Goal: Transaction & Acquisition: Download file/media

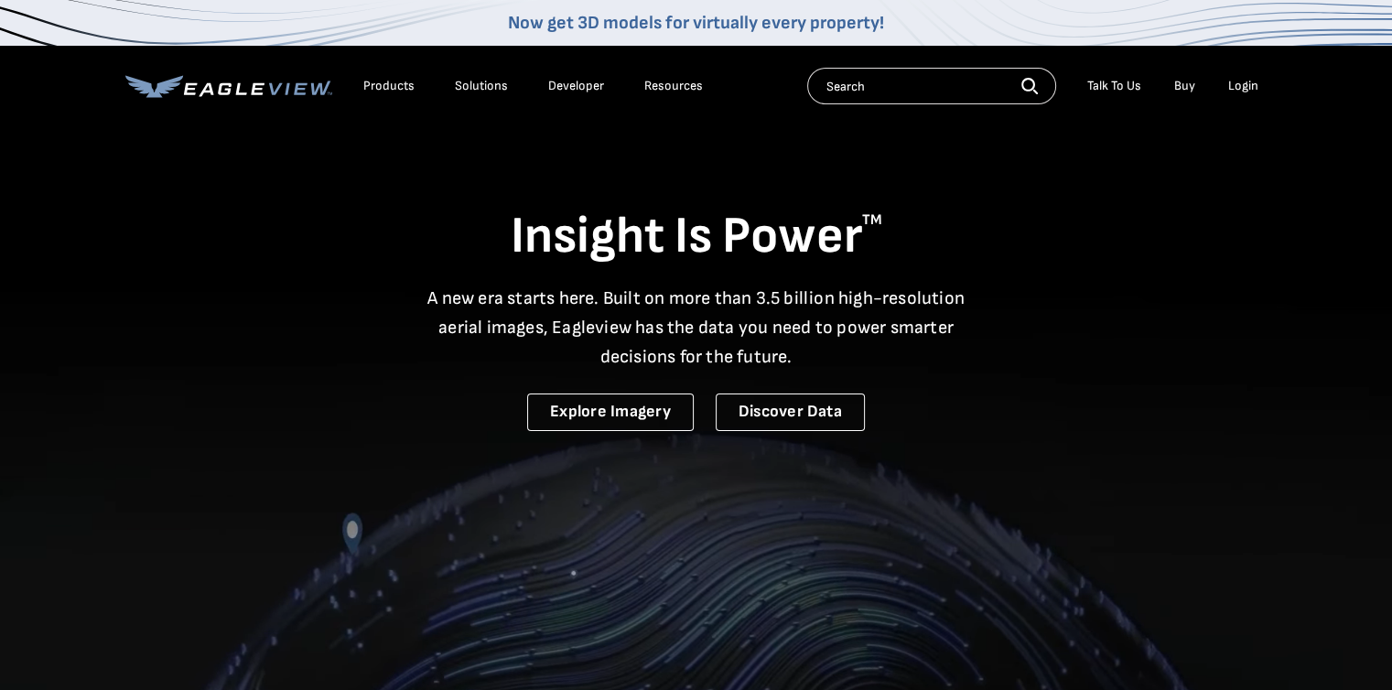
click at [1258, 85] on li "Login" at bounding box center [1243, 85] width 49 height 27
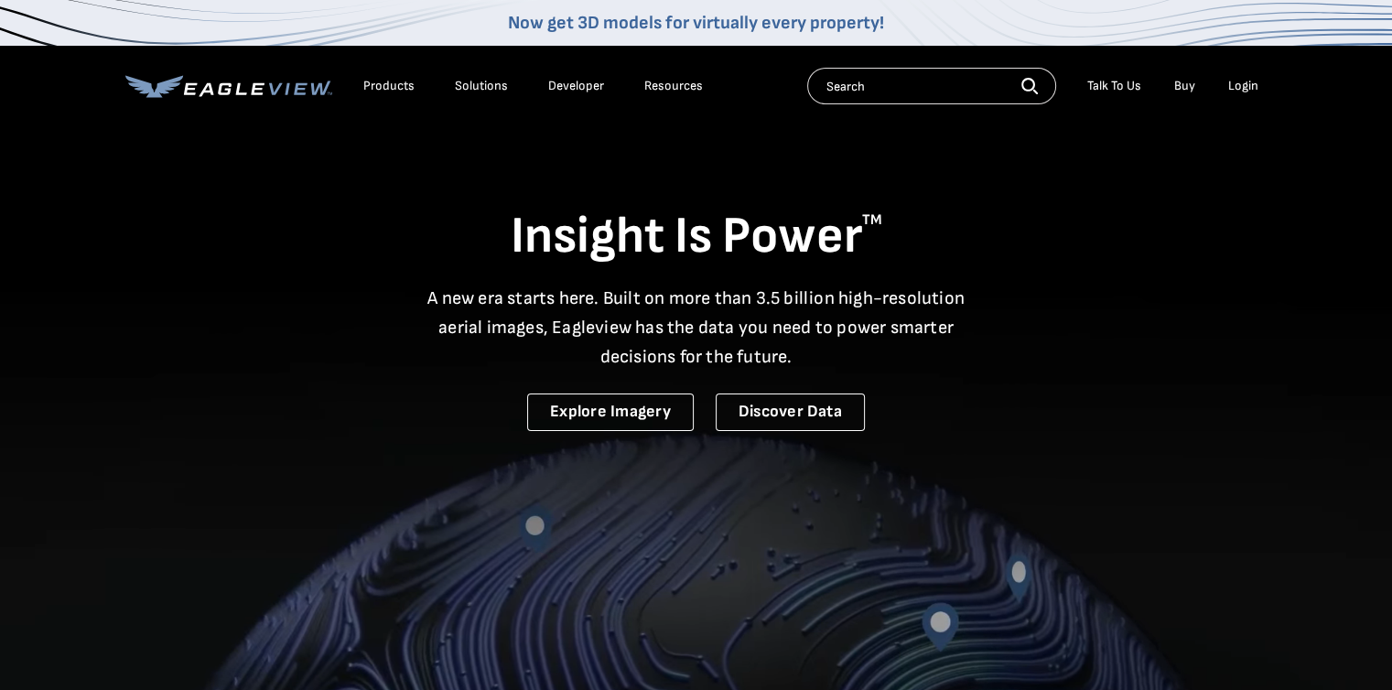
click at [1240, 85] on div "Login" at bounding box center [1243, 86] width 30 height 16
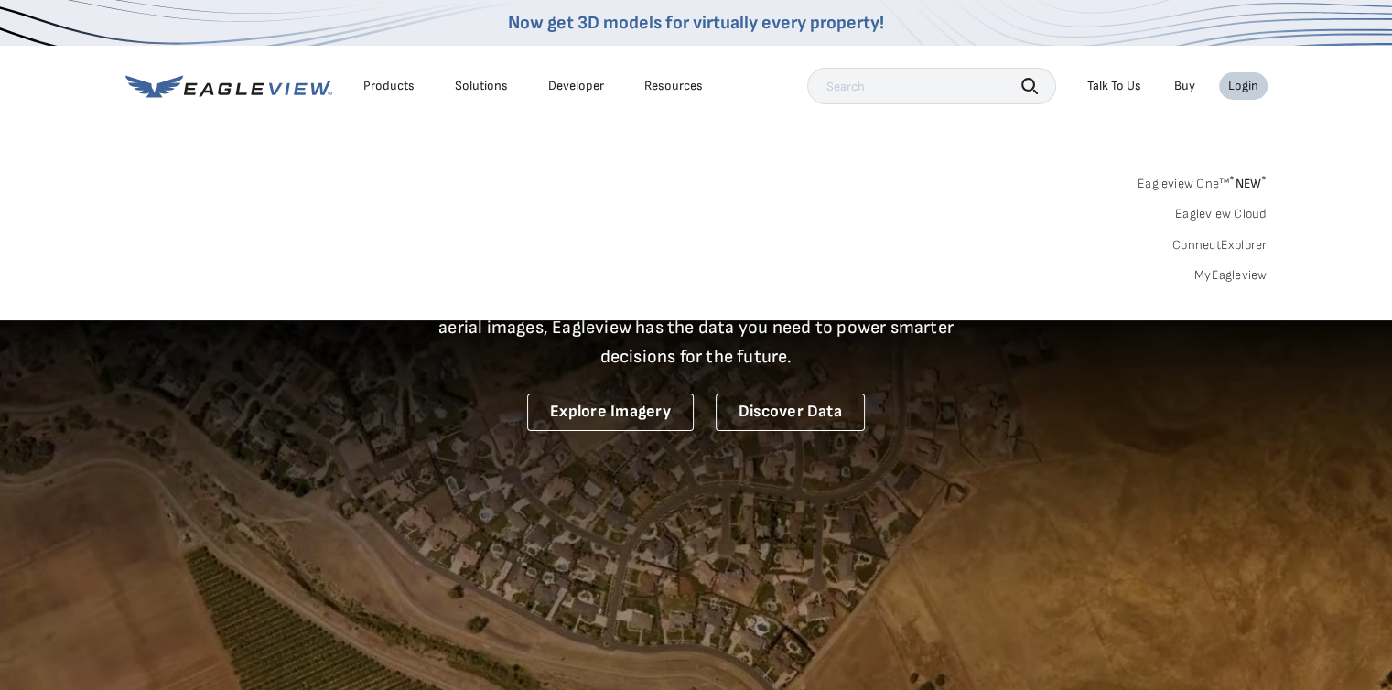
click at [1219, 274] on link "MyEagleview" at bounding box center [1231, 275] width 73 height 16
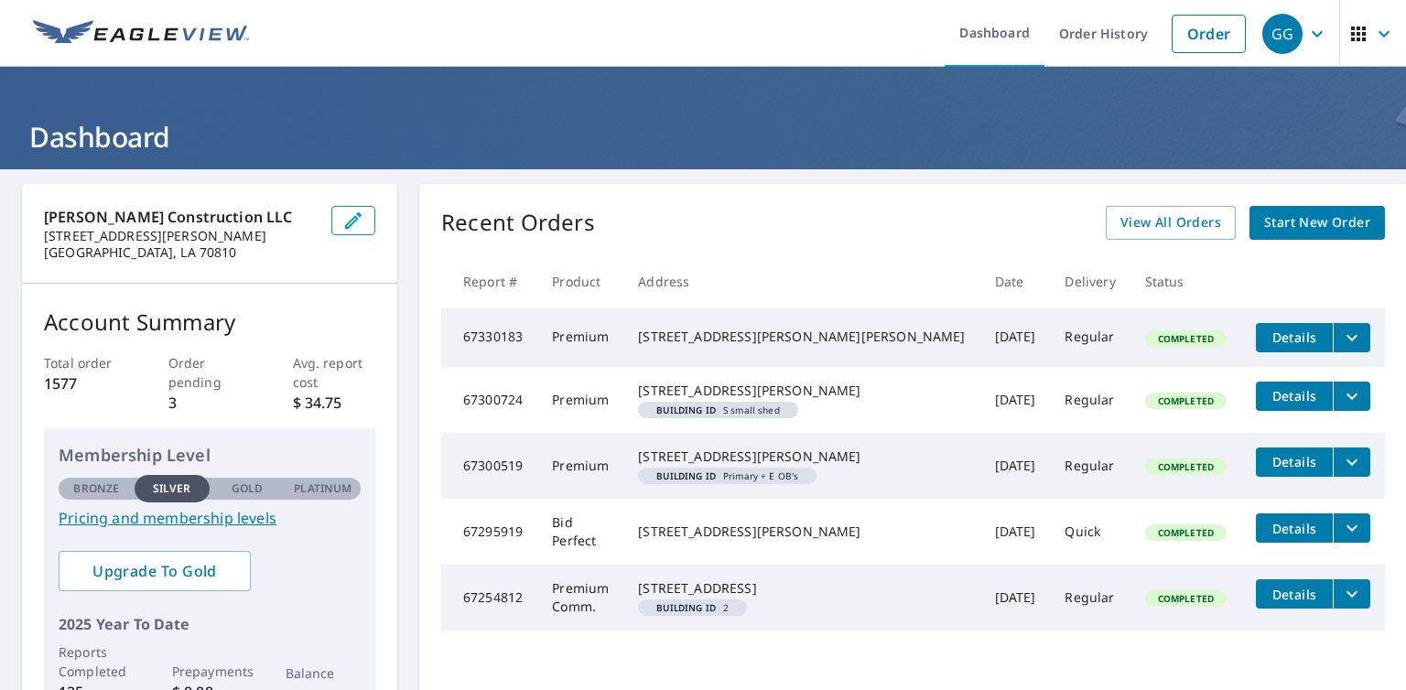
click at [1267, 398] on span "Details" at bounding box center [1294, 395] width 55 height 17
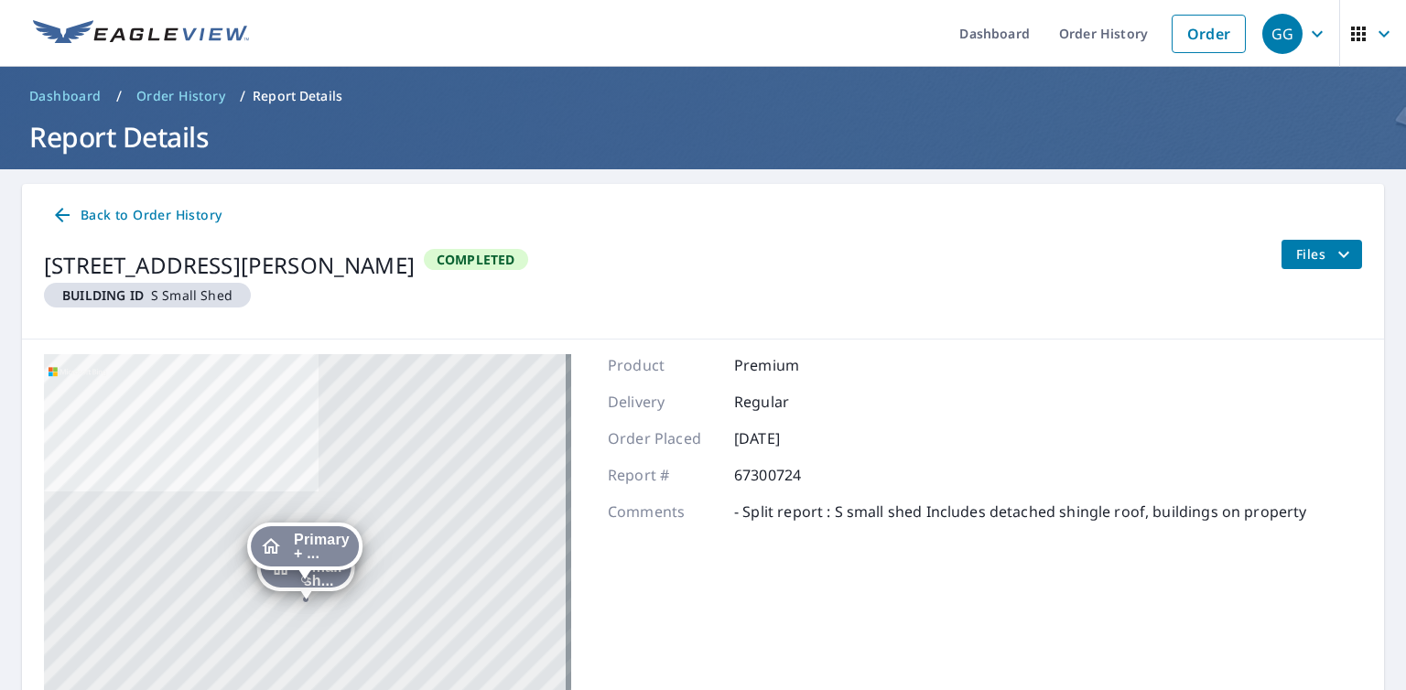
scroll to position [197, 0]
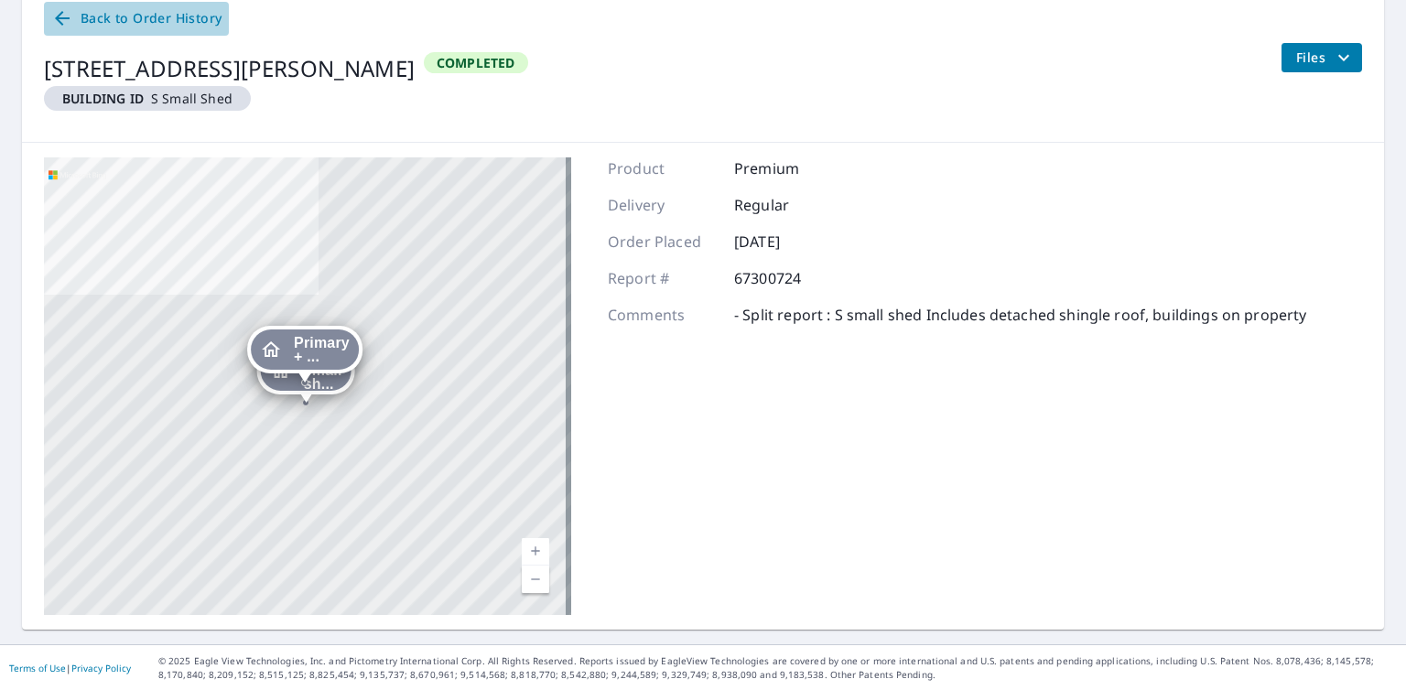
click at [67, 18] on icon at bounding box center [62, 18] width 15 height 15
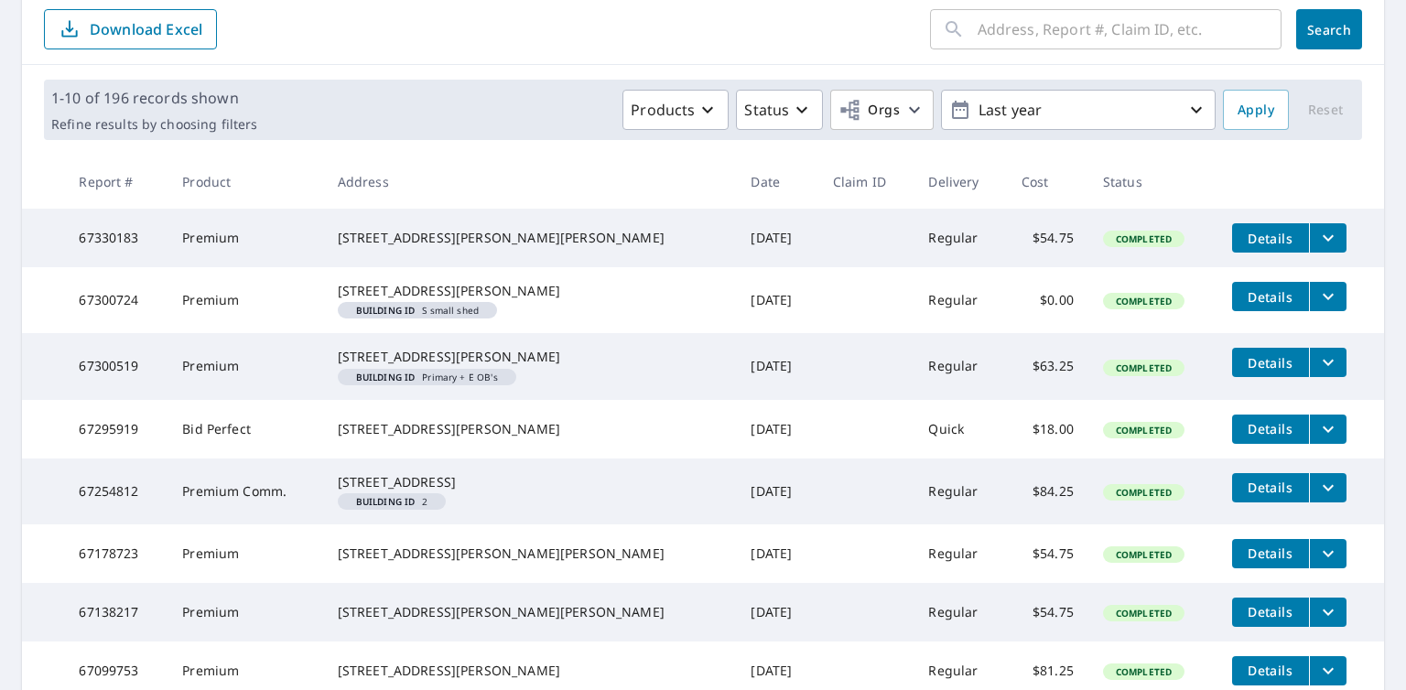
click at [1105, 308] on span "Completed" at bounding box center [1144, 301] width 78 height 13
click at [416, 315] on em "Building ID" at bounding box center [385, 310] width 59 height 9
click at [421, 300] on div "[STREET_ADDRESS][PERSON_NAME]" at bounding box center [530, 291] width 384 height 18
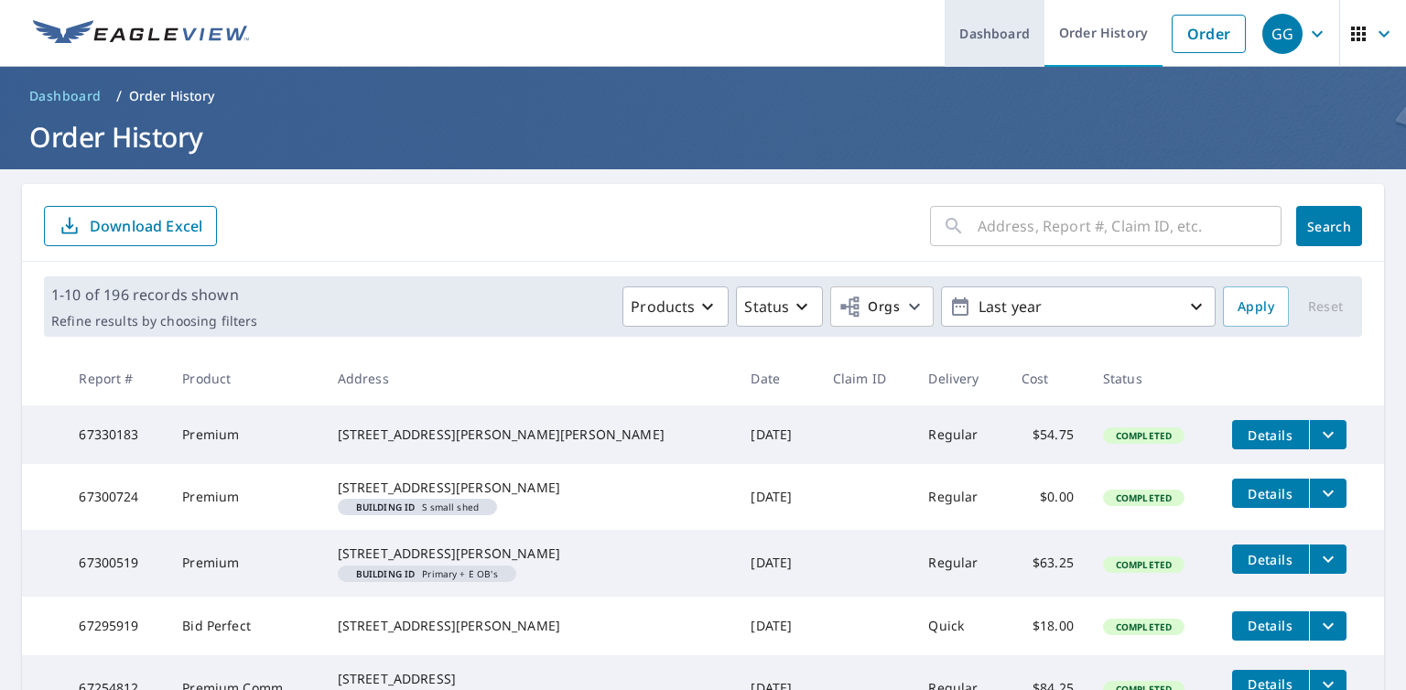
click at [987, 38] on link "Dashboard" at bounding box center [995, 33] width 100 height 67
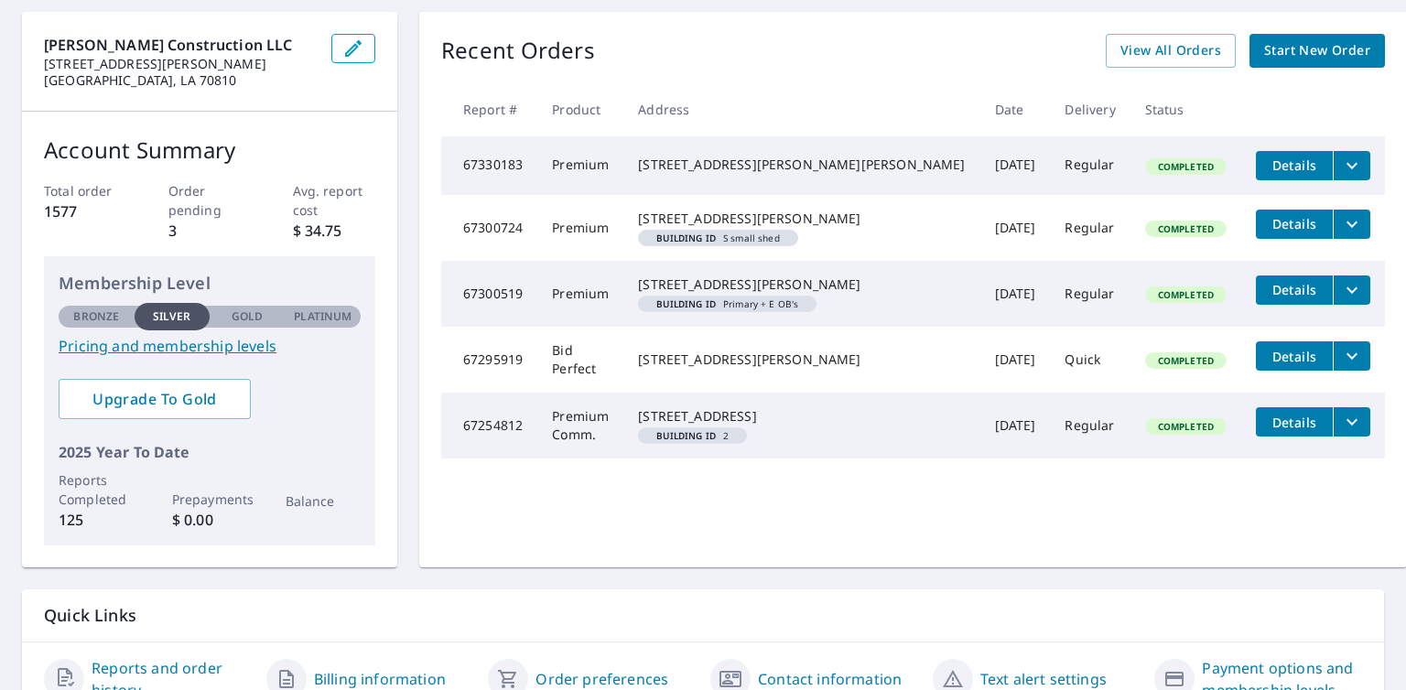
scroll to position [183, 0]
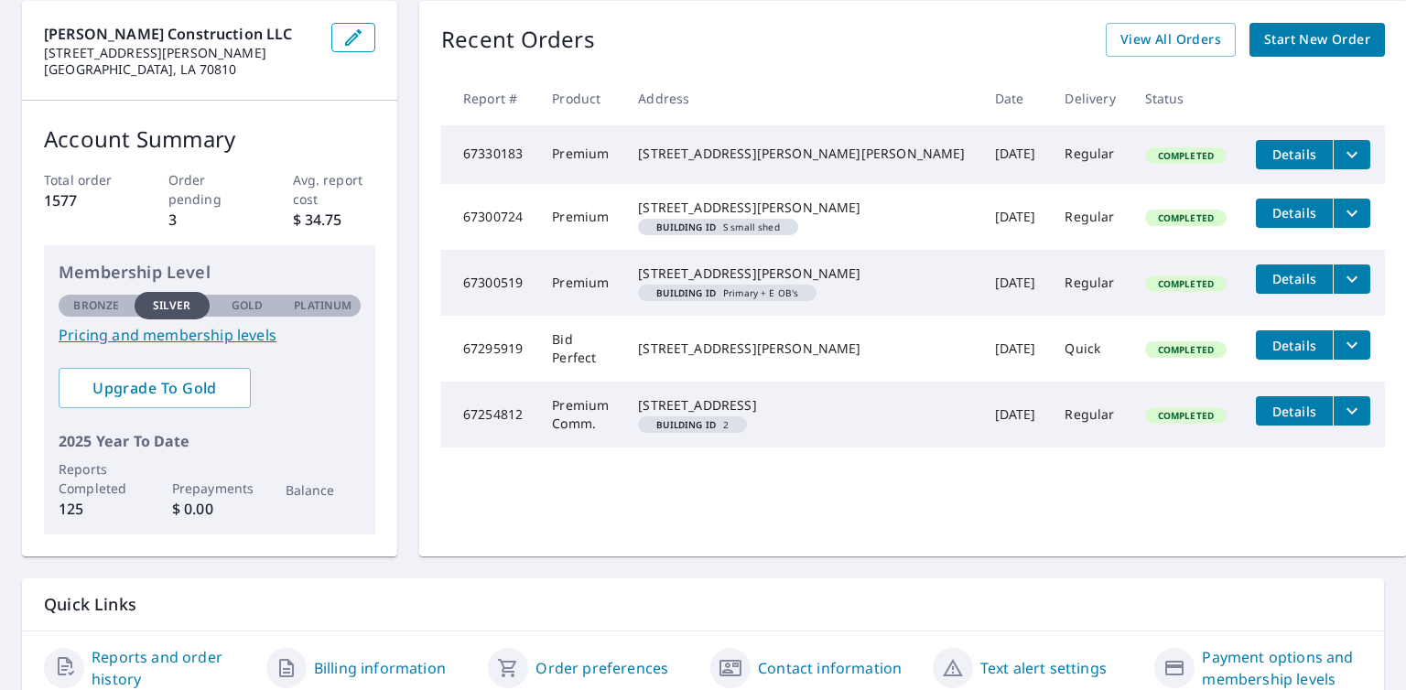
click at [1267, 221] on span "Details" at bounding box center [1294, 212] width 55 height 17
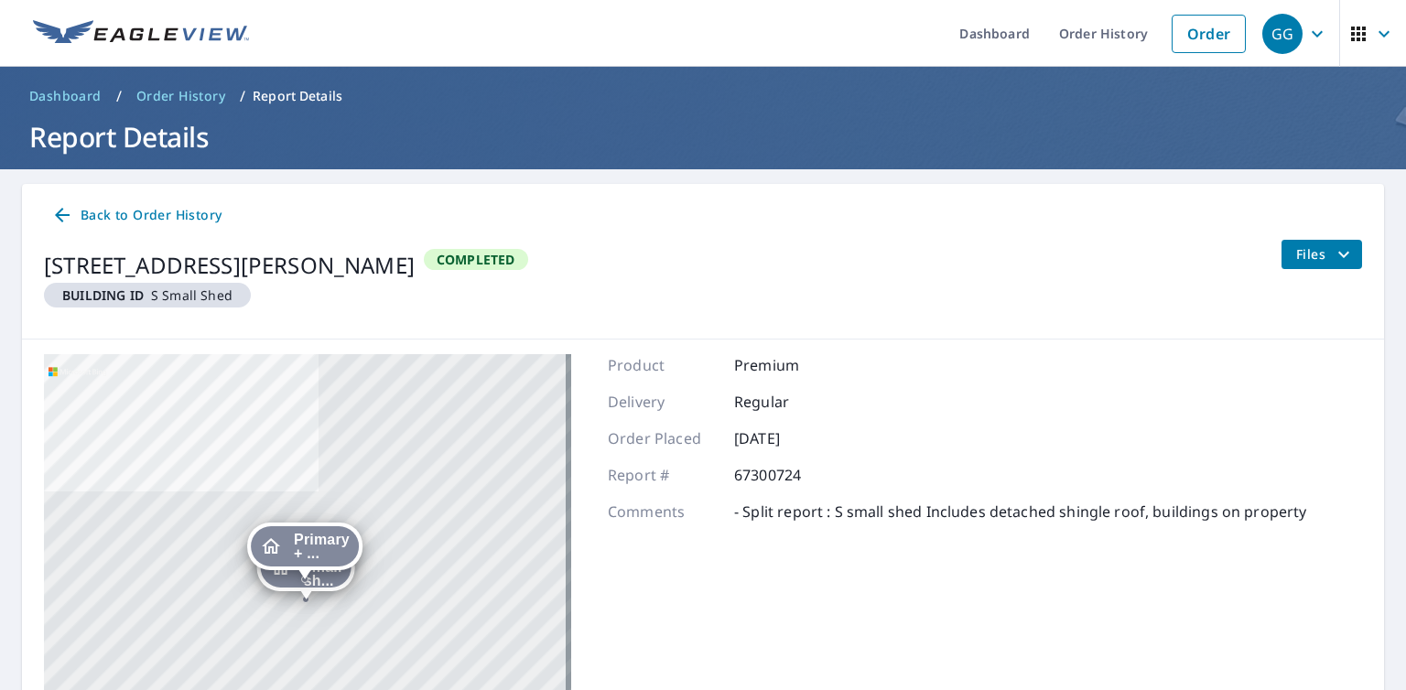
click at [315, 94] on p "Report Details" at bounding box center [298, 96] width 90 height 18
click at [176, 211] on span "Back to Order History" at bounding box center [136, 215] width 170 height 23
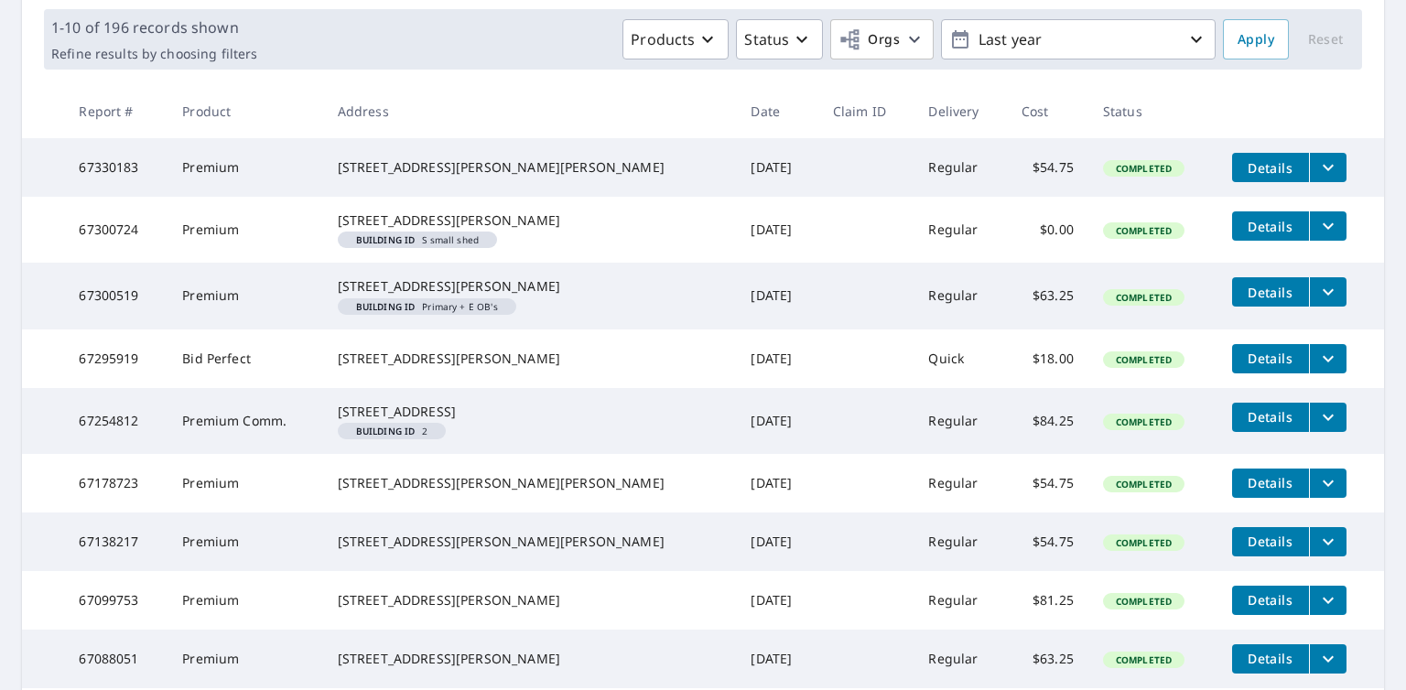
scroll to position [275, 0]
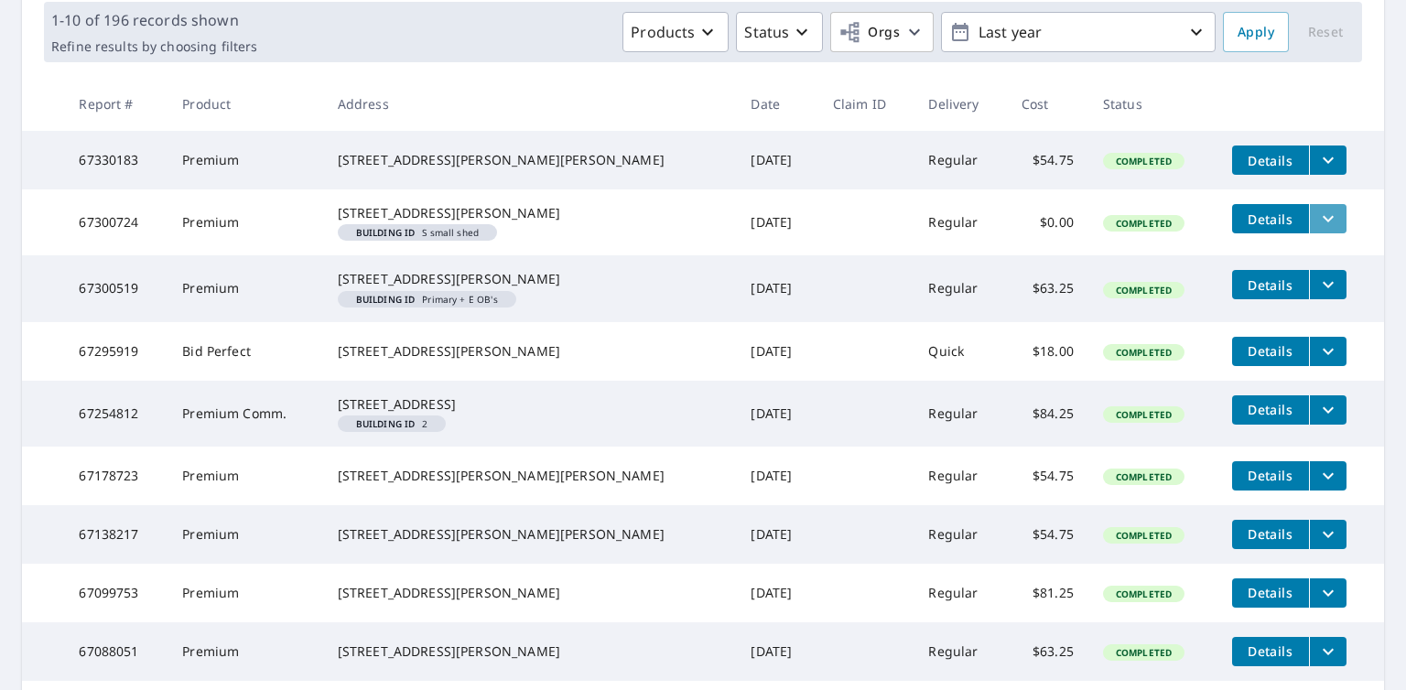
click at [1317, 225] on icon "filesDropdownBtn-67300724" at bounding box center [1328, 219] width 22 height 22
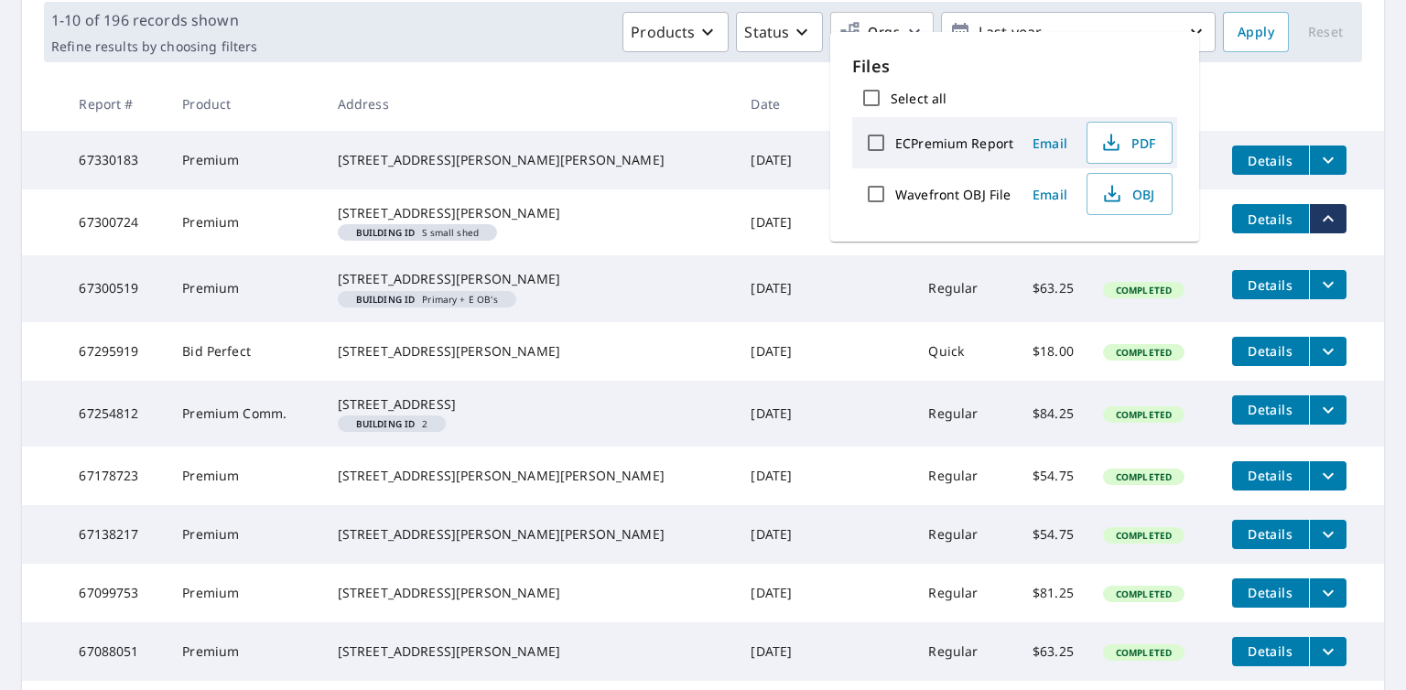
click at [922, 146] on label "ECPremium Report" at bounding box center [954, 143] width 118 height 17
click at [895, 146] on input "ECPremium Report" at bounding box center [876, 143] width 38 height 38
checkbox input "true"
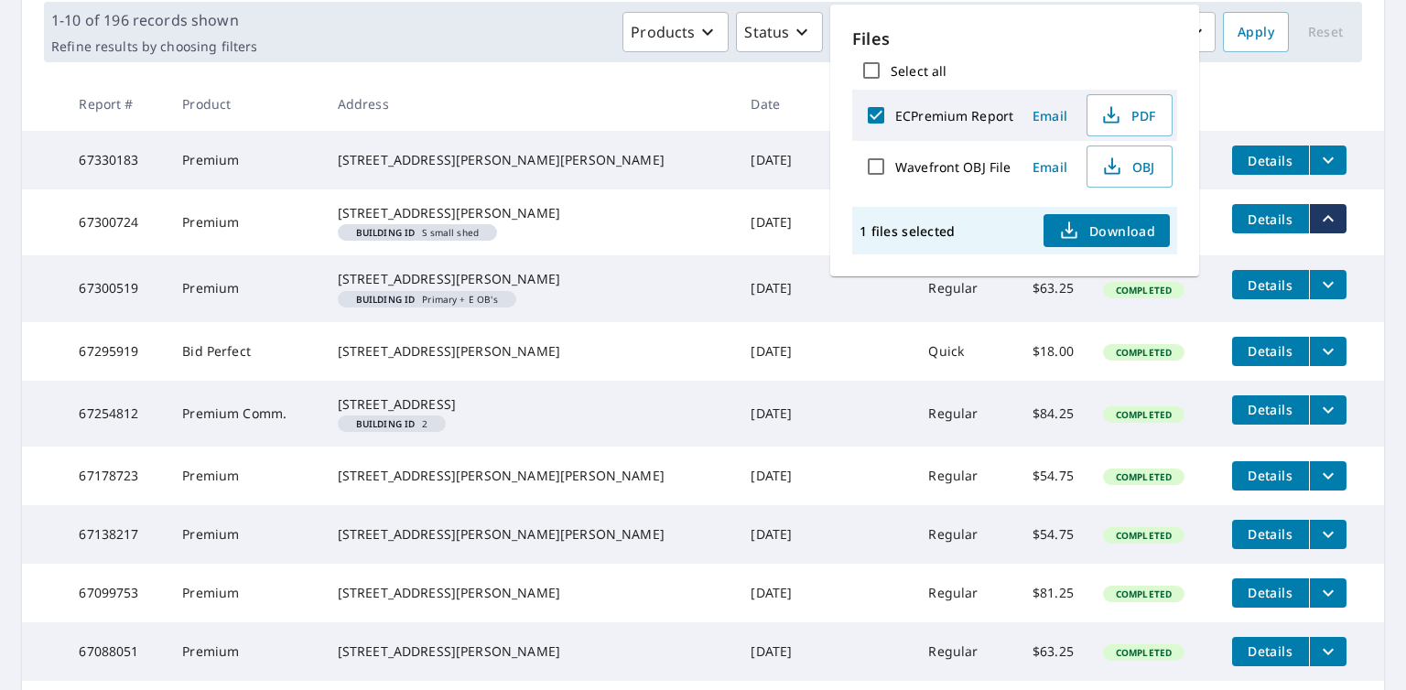
click at [1106, 232] on span "Download" at bounding box center [1106, 231] width 97 height 22
click at [1303, 89] on th at bounding box center [1300, 104] width 167 height 54
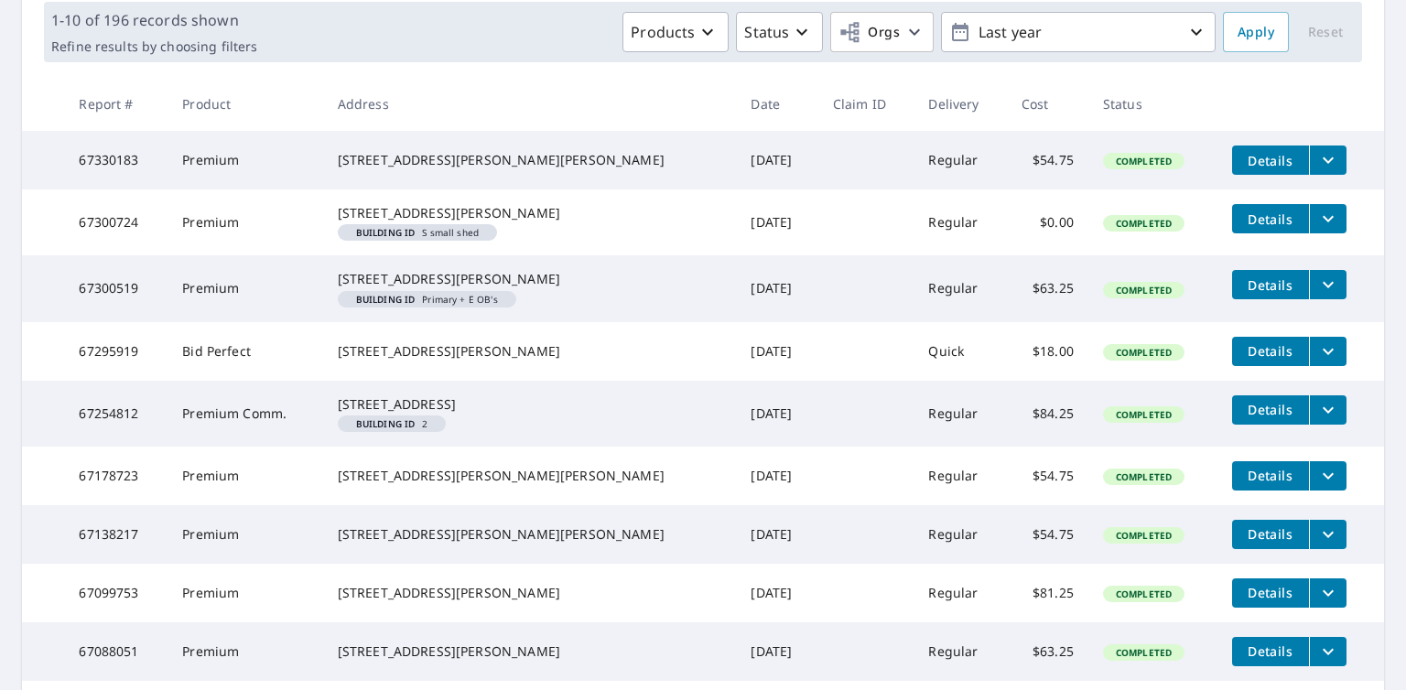
click at [1317, 296] on icon "filesDropdownBtn-67300519" at bounding box center [1328, 285] width 22 height 22
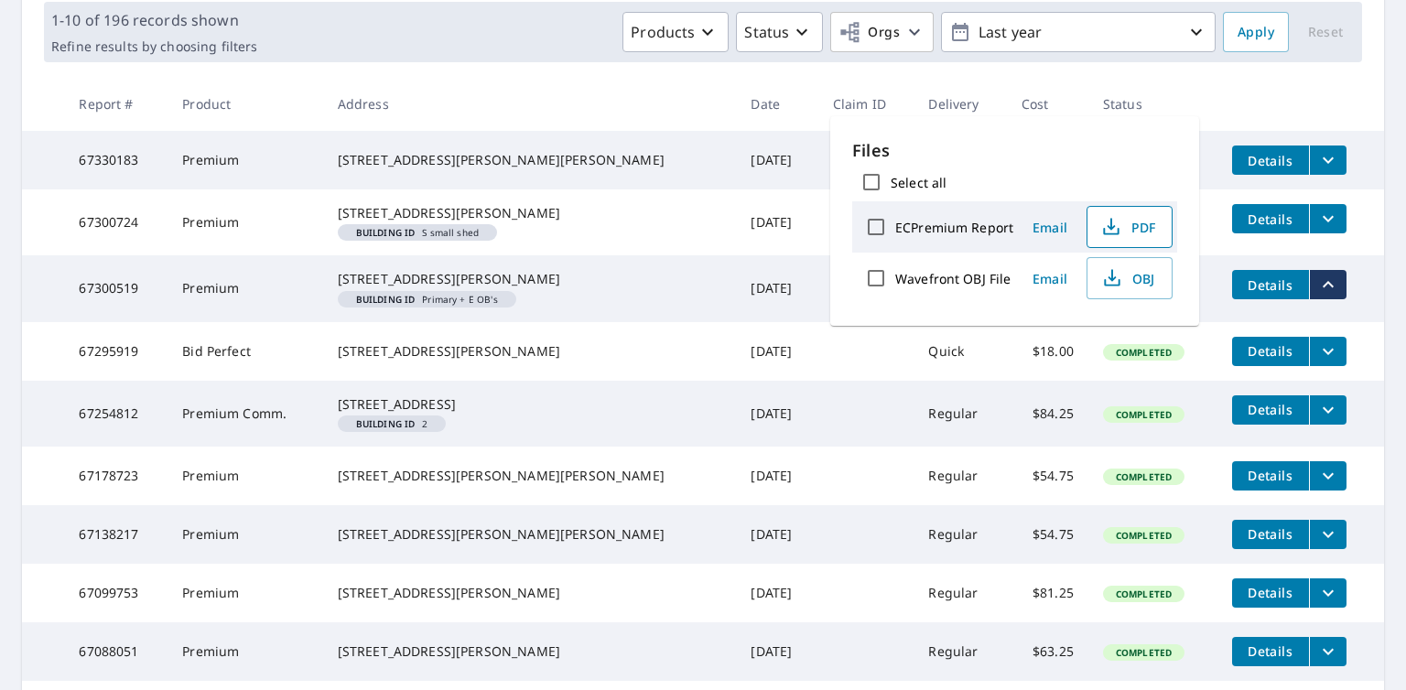
click at [1155, 228] on button "PDF" at bounding box center [1129, 227] width 86 height 42
click at [1366, 370] on td "Details" at bounding box center [1300, 351] width 167 height 59
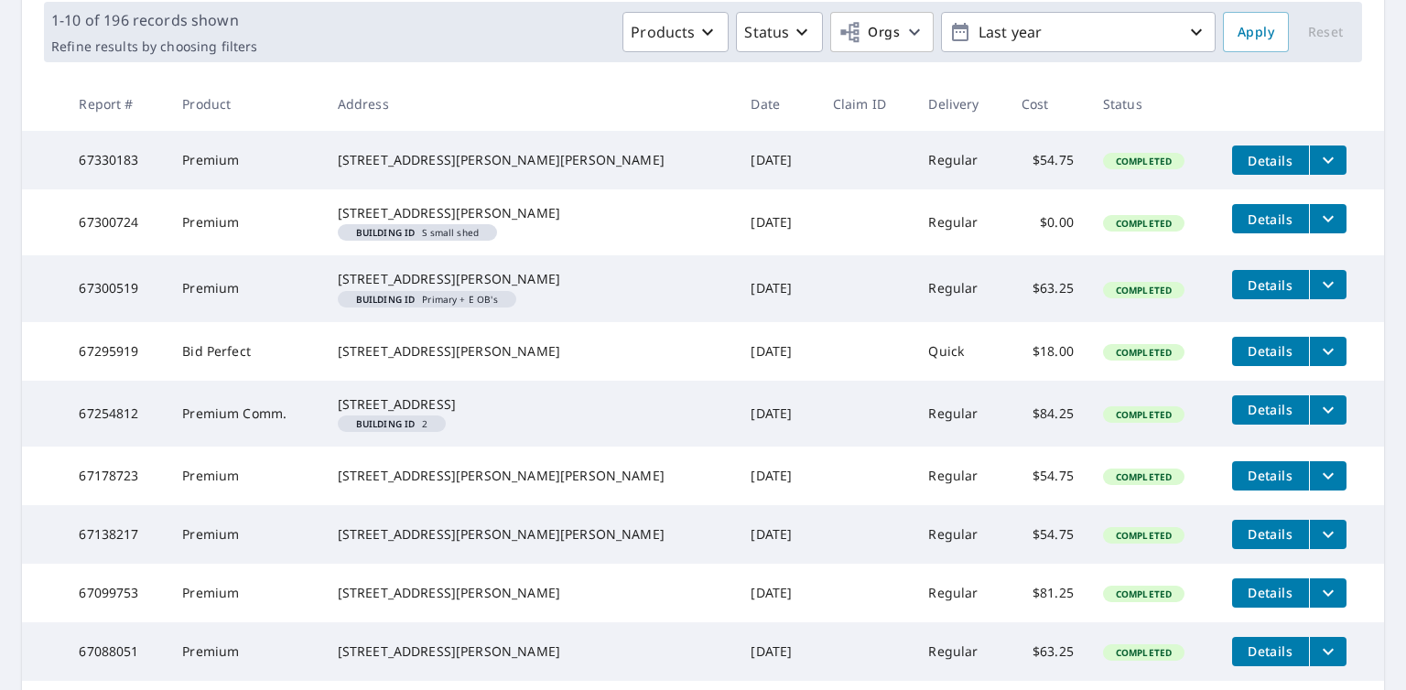
click at [1317, 221] on icon "filesDropdownBtn-67300724" at bounding box center [1328, 219] width 22 height 22
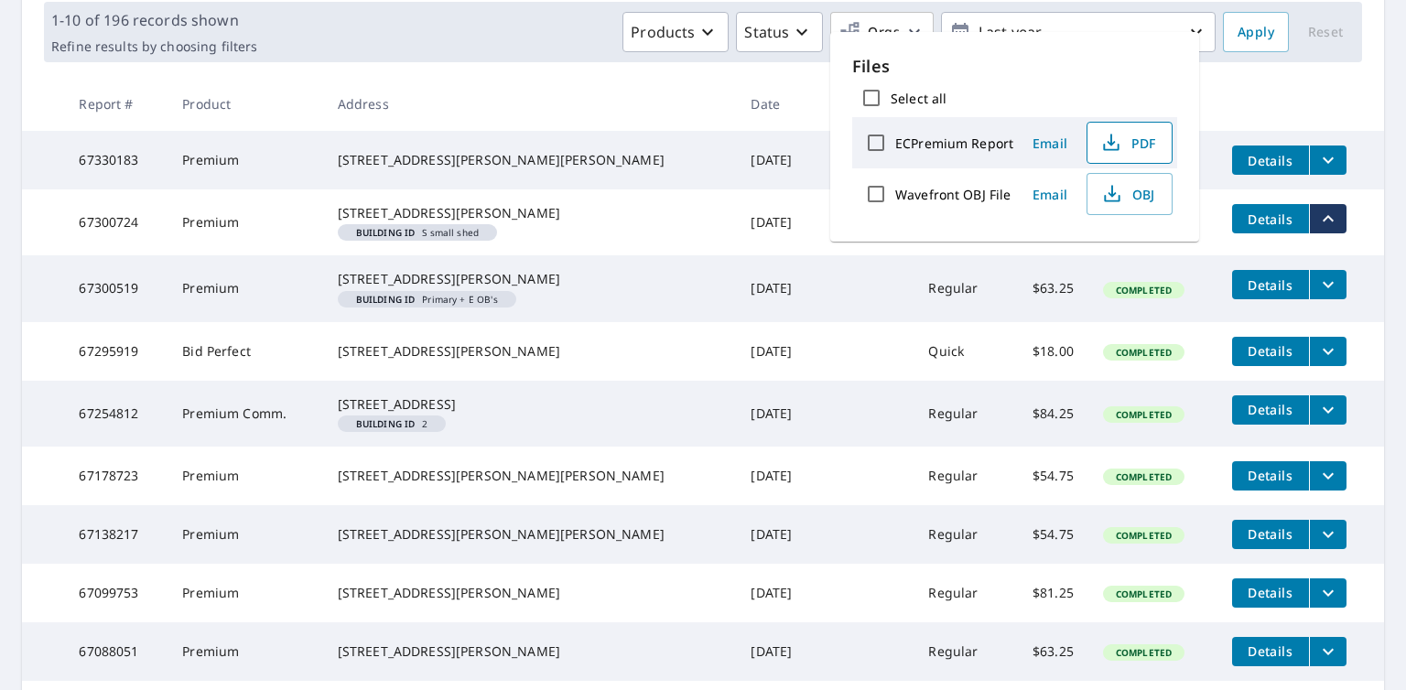
click at [1118, 138] on icon "button" at bounding box center [1111, 143] width 22 height 22
click at [818, 89] on th "Claim ID" at bounding box center [866, 104] width 96 height 54
